Goal: Task Accomplishment & Management: Manage account settings

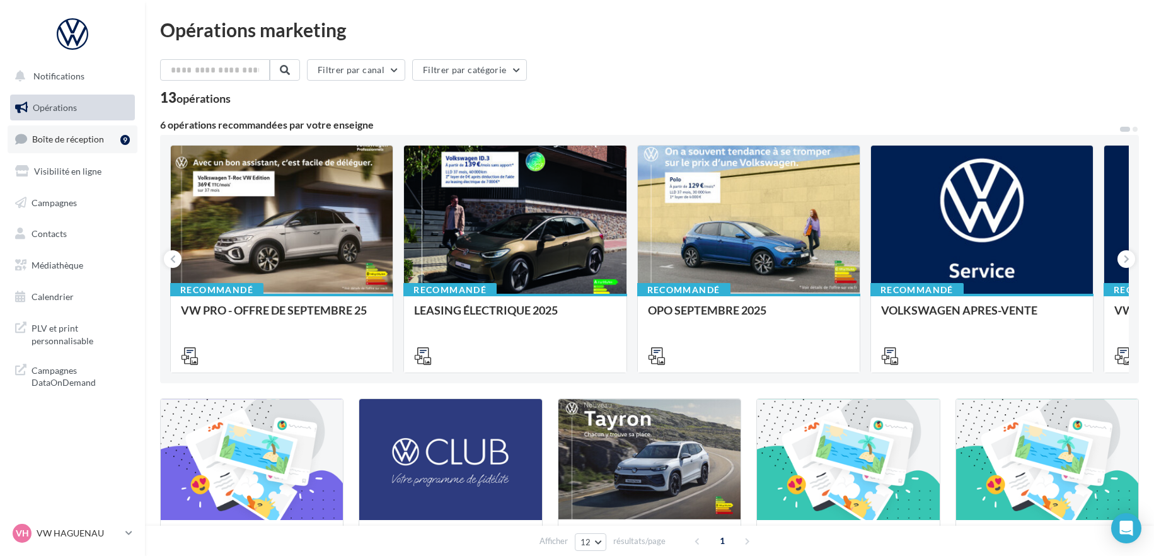
click at [89, 144] on span "Boîte de réception" at bounding box center [68, 139] width 72 height 11
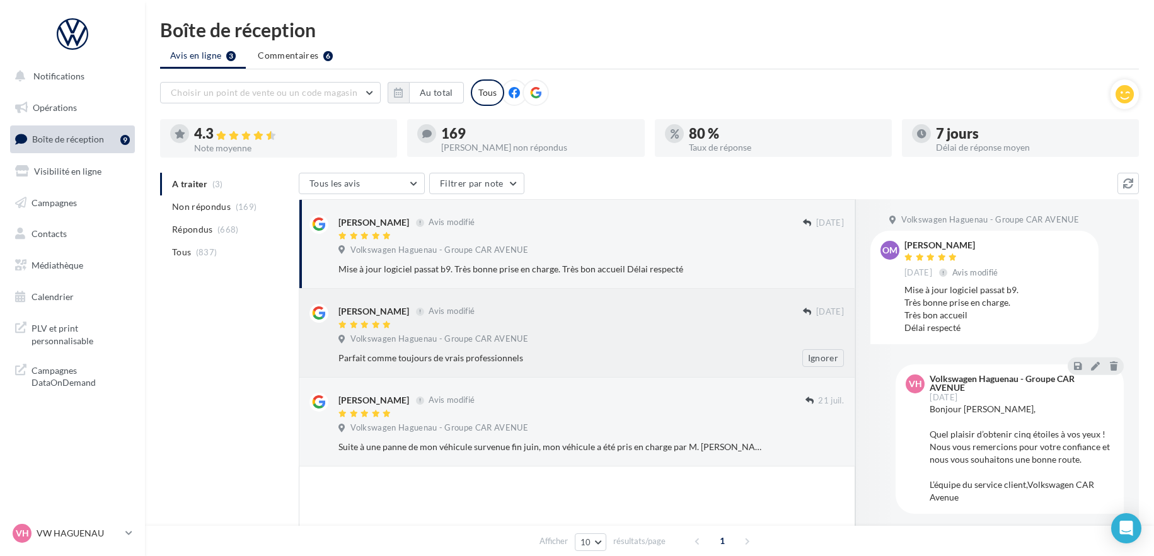
click at [655, 308] on div "[PERSON_NAME] Avis modifié" at bounding box center [571, 310] width 465 height 13
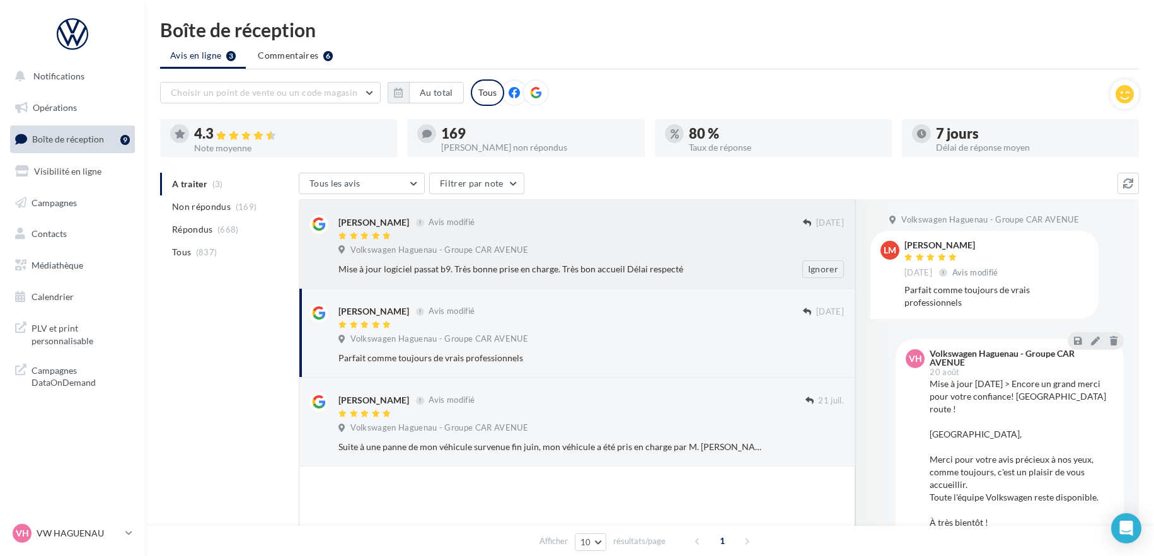
click at [628, 241] on div at bounding box center [571, 236] width 465 height 11
